Goal: Complete application form

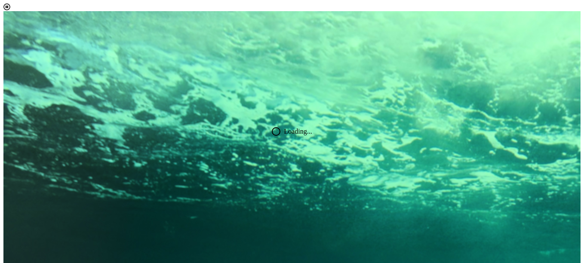
select select "[object Object]"
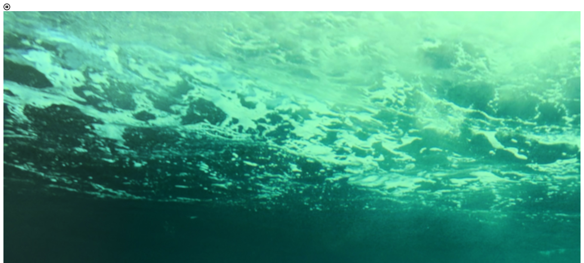
type input "f"
type input "Jadamichell269@gmail.com"
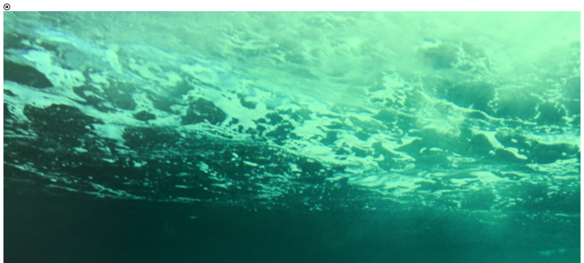
scroll to position [171, 0]
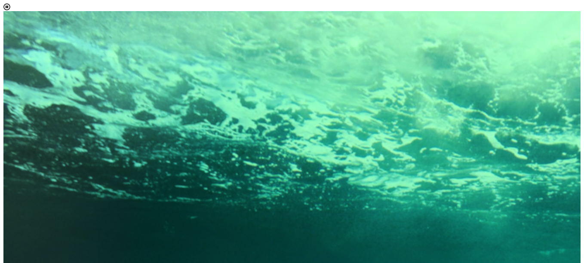
scroll to position [53, 0]
